Goal: Task Accomplishment & Management: Manage account settings

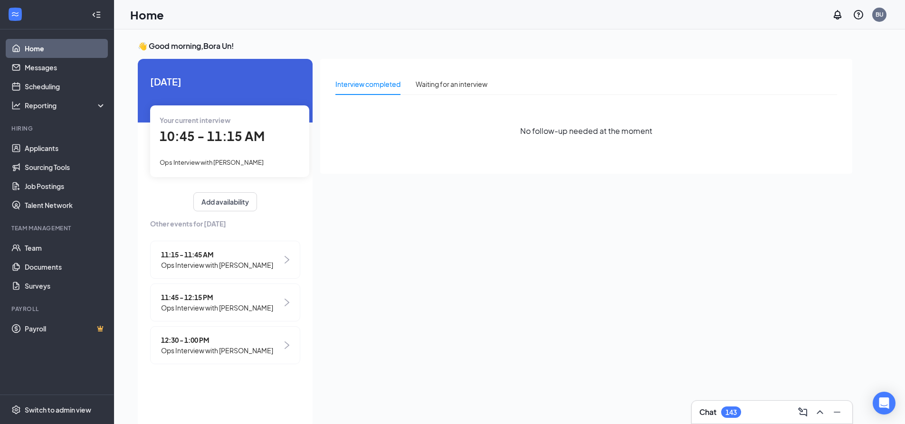
click at [260, 144] on span "10:45 - 11:15 AM" at bounding box center [212, 136] width 105 height 16
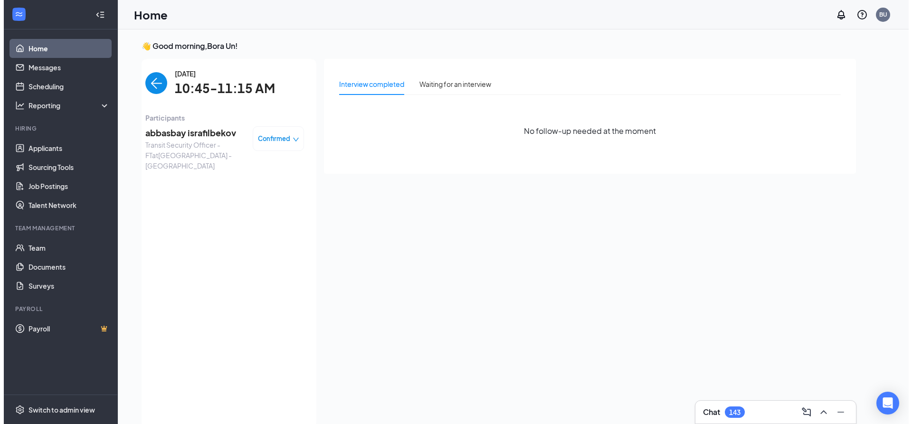
scroll to position [4, 0]
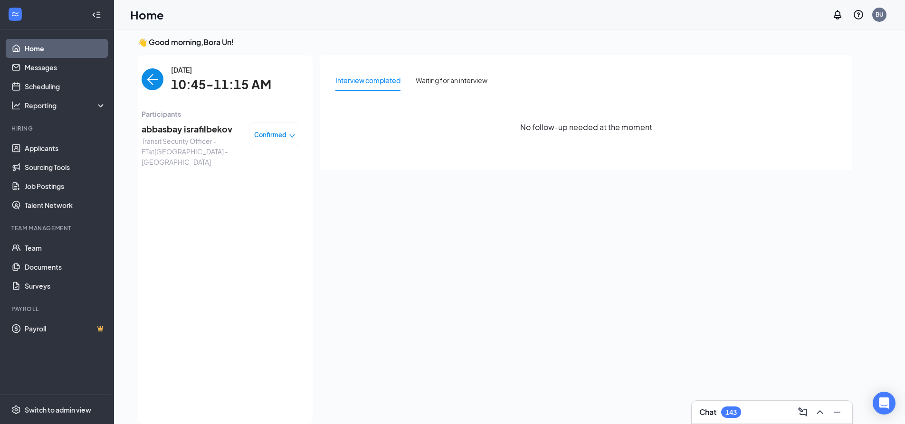
click at [180, 133] on span "abbasbay israfilbekov" at bounding box center [192, 129] width 100 height 13
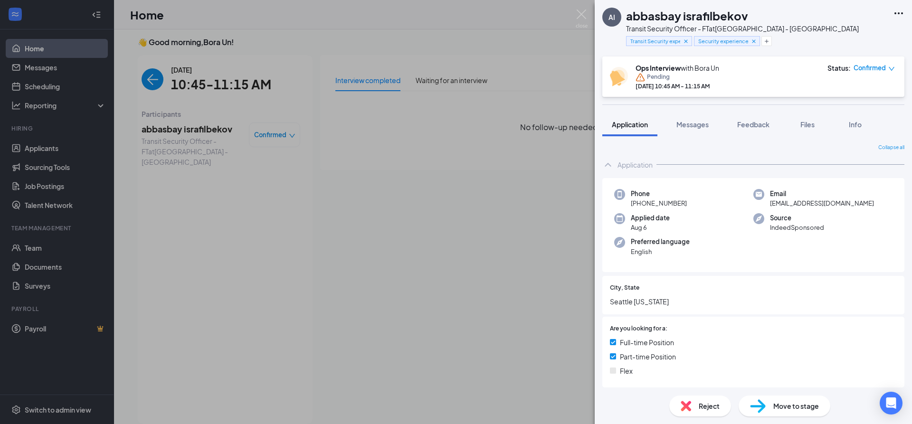
click at [706, 403] on span "Reject" at bounding box center [709, 406] width 21 height 10
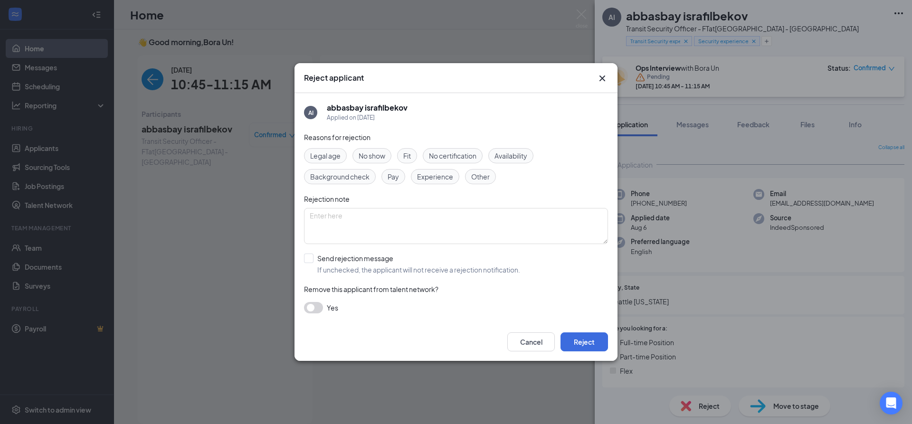
click at [409, 154] on span "Fit" at bounding box center [407, 156] width 8 height 10
click at [403, 220] on textarea at bounding box center [456, 226] width 304 height 36
type textarea "Did not understand a lot of questions being asked. Very dismissive and did not …"
click at [309, 258] on input "Send rejection message If unchecked, the applicant will not receive a rejection…" at bounding box center [412, 264] width 216 height 21
checkbox input "true"
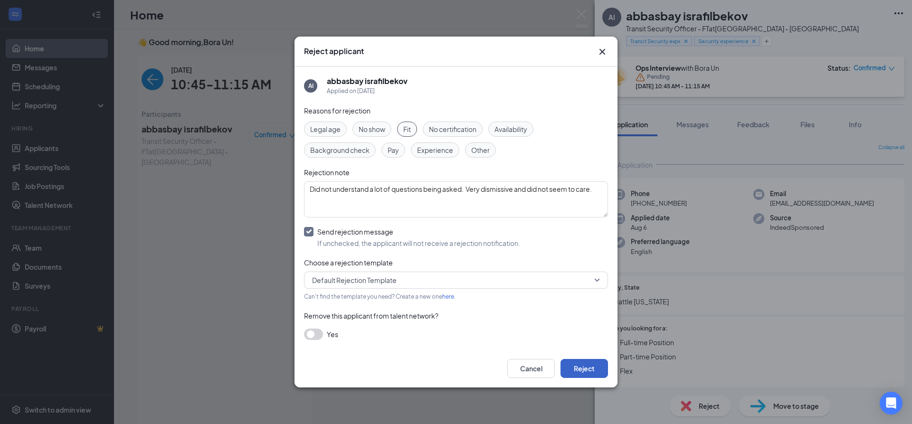
click at [591, 370] on button "Reject" at bounding box center [585, 368] width 48 height 19
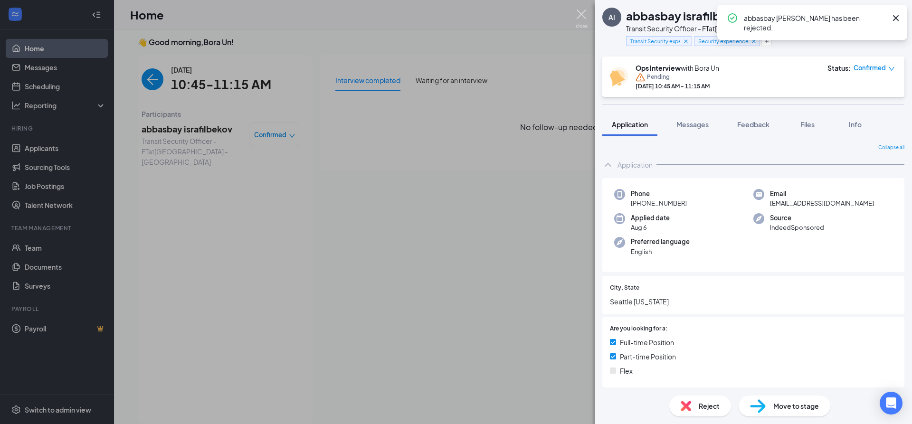
click at [579, 12] on img at bounding box center [582, 19] width 12 height 19
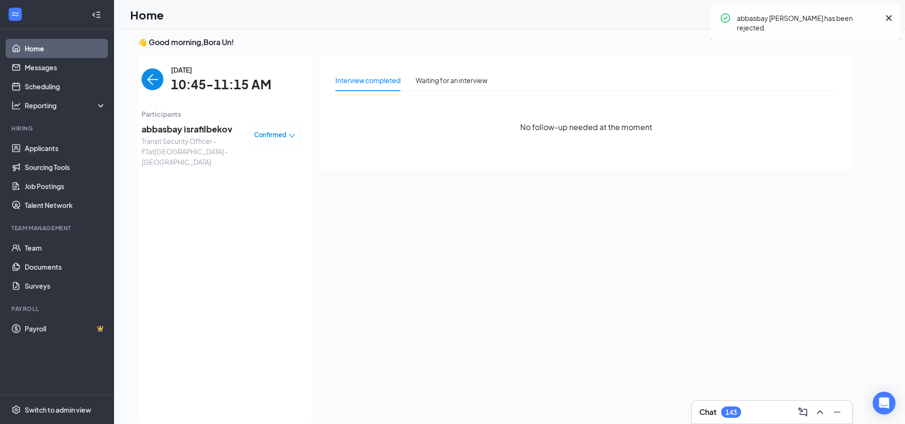
click at [156, 79] on img "back-button" at bounding box center [153, 79] width 22 height 22
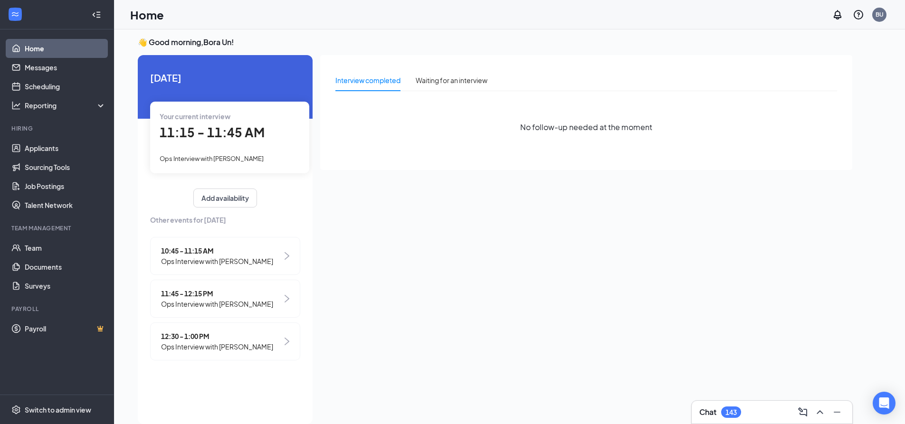
click at [209, 139] on span "11:15 - 11:45 AM" at bounding box center [212, 132] width 105 height 16
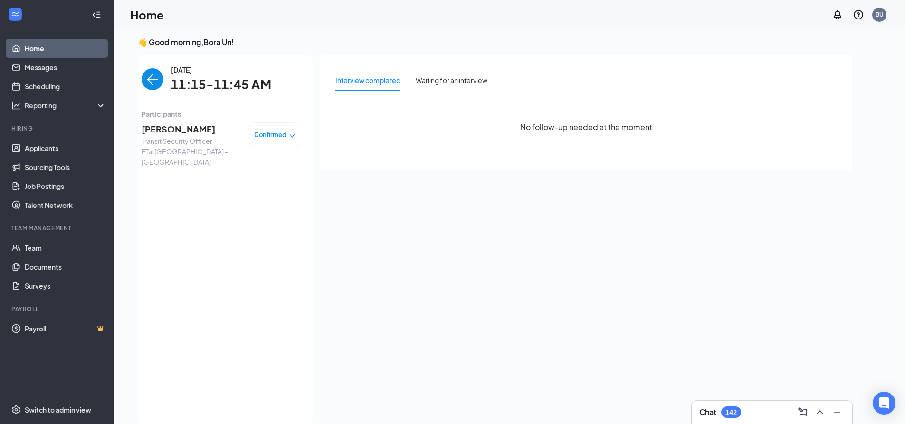
click at [188, 130] on span "[PERSON_NAME]" at bounding box center [192, 129] width 100 height 13
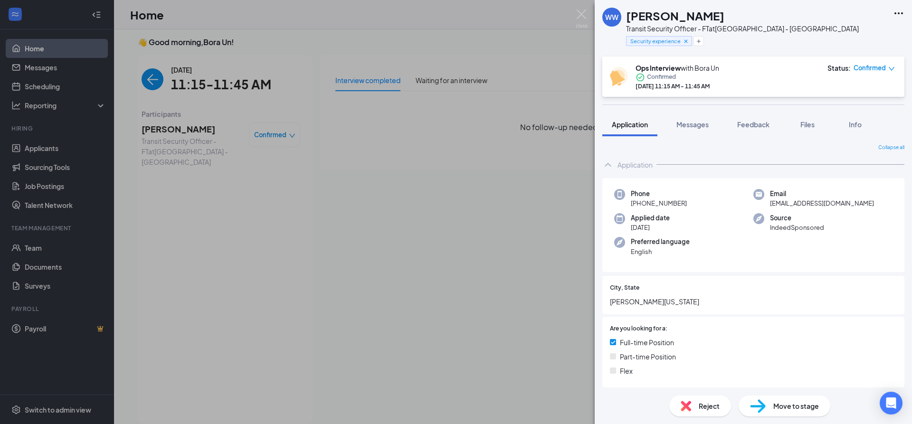
click at [711, 403] on span "Reject" at bounding box center [709, 406] width 21 height 10
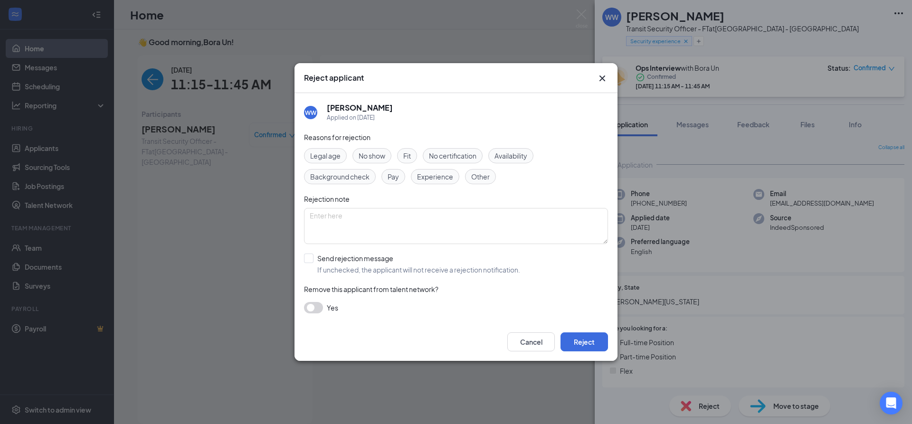
click at [374, 153] on span "No show" at bounding box center [372, 156] width 27 height 10
click at [385, 215] on textarea at bounding box center [456, 226] width 304 height 36
type textarea "Called. No answer."
click at [309, 260] on input "Send rejection message If unchecked, the applicant will not receive a rejection…" at bounding box center [412, 264] width 216 height 21
checkbox input "true"
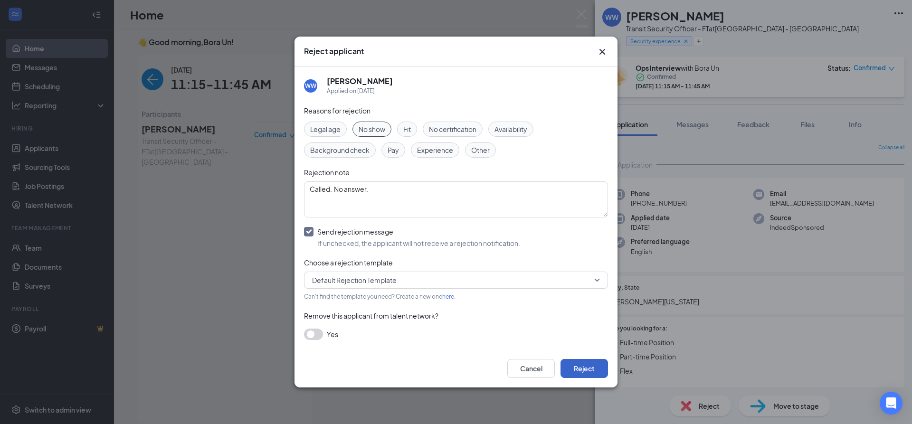
click at [583, 370] on button "Reject" at bounding box center [585, 368] width 48 height 19
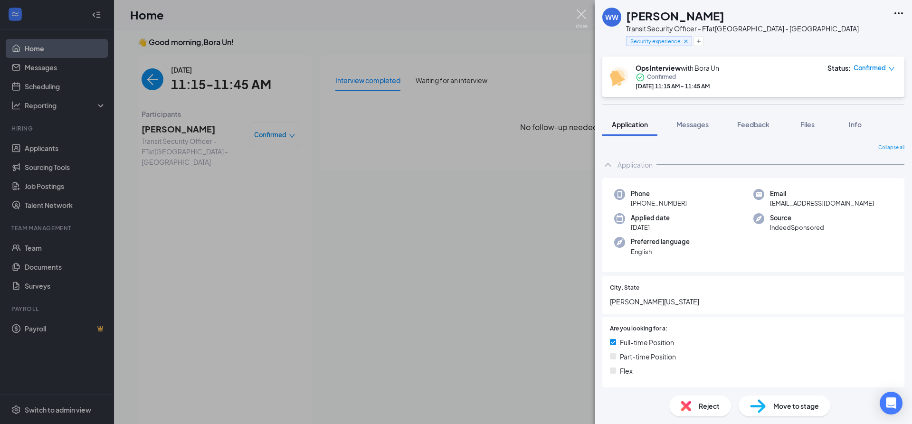
click at [584, 14] on img at bounding box center [582, 19] width 12 height 19
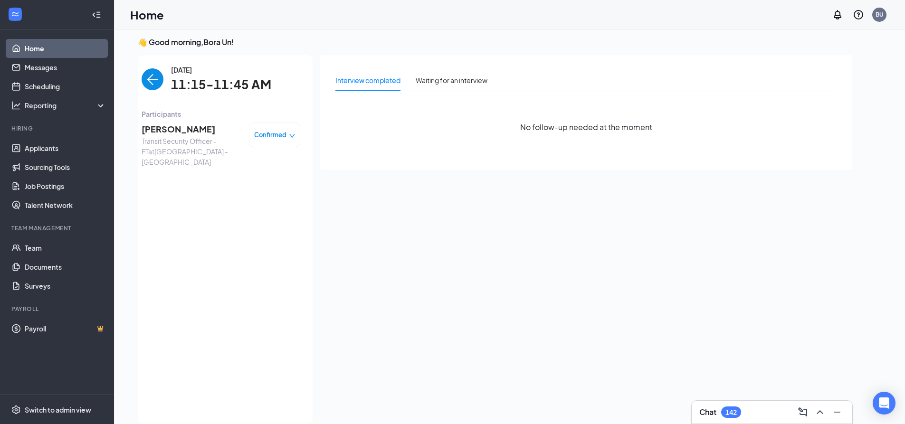
click at [144, 75] on img "back-button" at bounding box center [153, 79] width 22 height 22
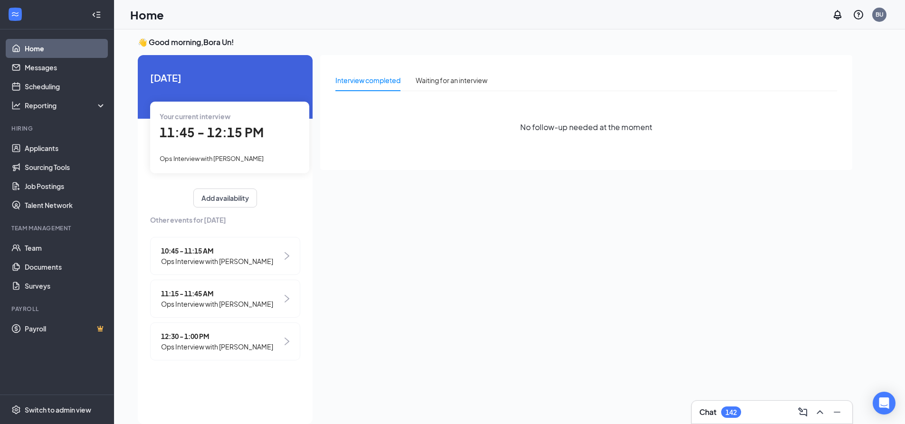
click at [191, 138] on span "11:45 - 12:15 PM" at bounding box center [212, 132] width 104 height 16
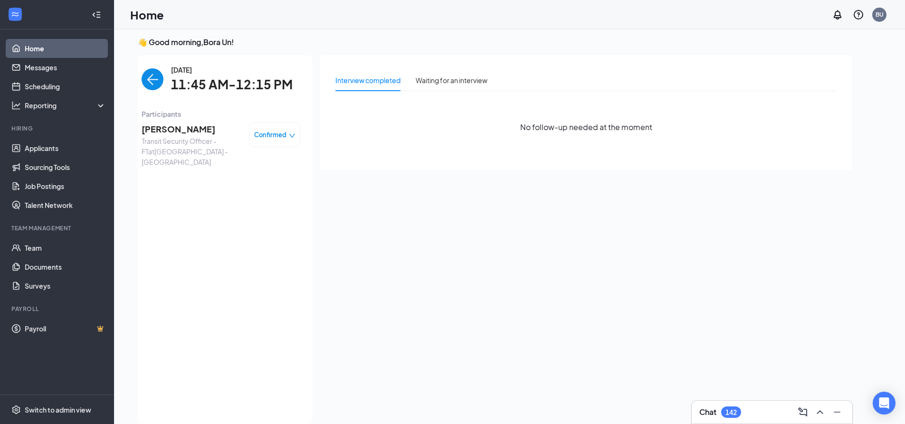
click at [179, 132] on span "[PERSON_NAME]" at bounding box center [192, 129] width 100 height 13
